Goal: Information Seeking & Learning: Learn about a topic

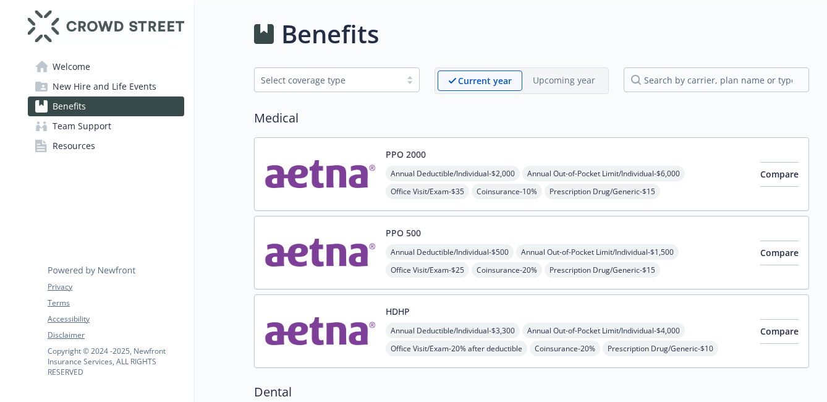
click at [82, 65] on span "Welcome" at bounding box center [72, 67] width 38 height 20
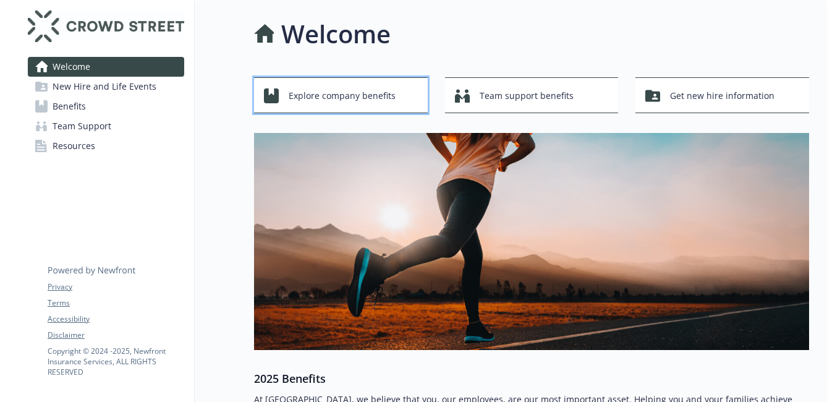
click at [360, 94] on span "Explore company benefits" at bounding box center [342, 95] width 107 height 23
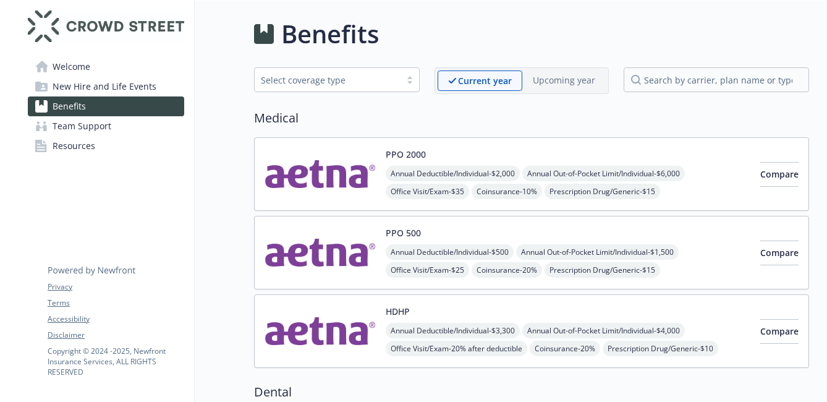
click at [68, 65] on span "Welcome" at bounding box center [72, 67] width 38 height 20
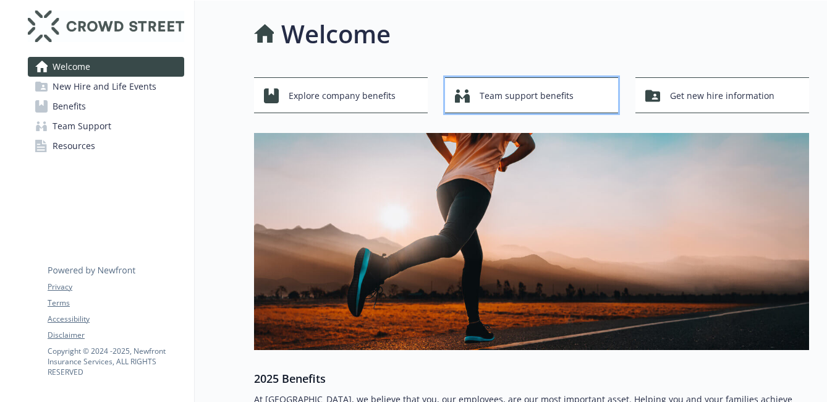
click at [489, 96] on span "Team support benefits" at bounding box center [526, 95] width 94 height 23
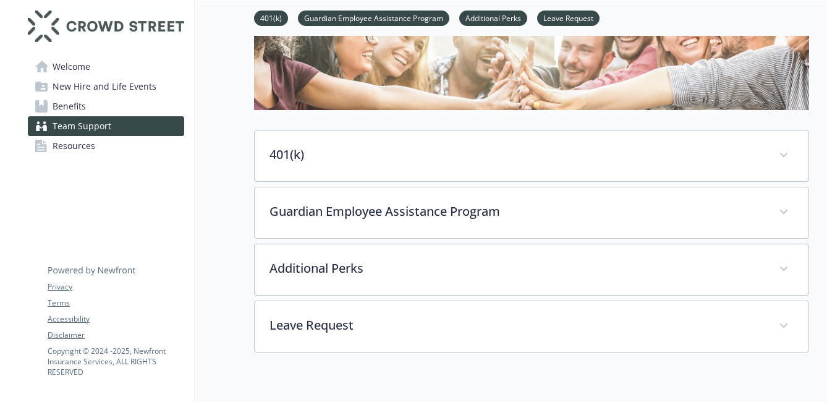
scroll to position [109, 0]
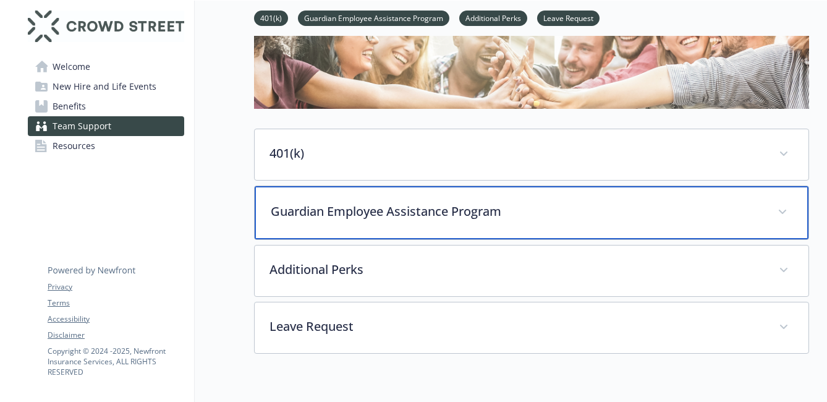
click at [403, 211] on p "Guardian Employee Assistance Program" at bounding box center [517, 211] width 492 height 19
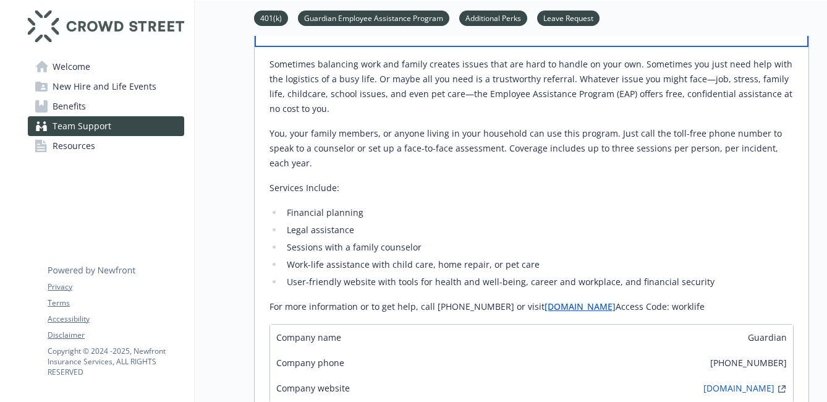
scroll to position [306, 0]
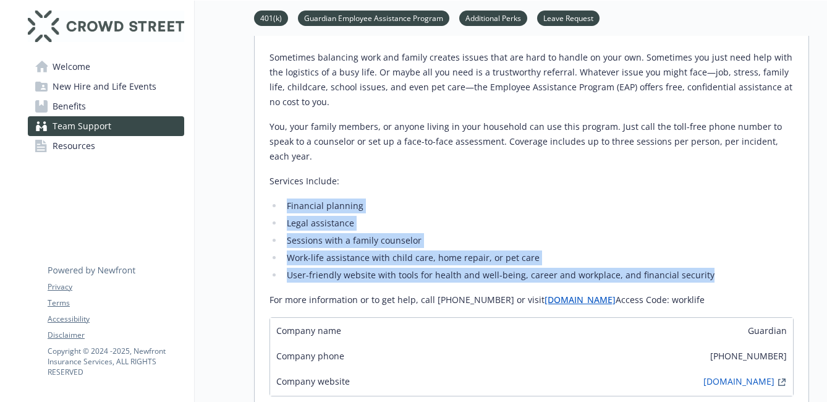
drag, startPoint x: 288, startPoint y: 191, endPoint x: 711, endPoint y: 258, distance: 428.4
click at [711, 258] on ul "Financial planning Legal assistance Sessions with a family counselor Work-life …" at bounding box center [531, 240] width 524 height 84
copy ul "Financial planning Legal assistance Sessions with a family counselor Work-life …"
